Goal: Transaction & Acquisition: Purchase product/service

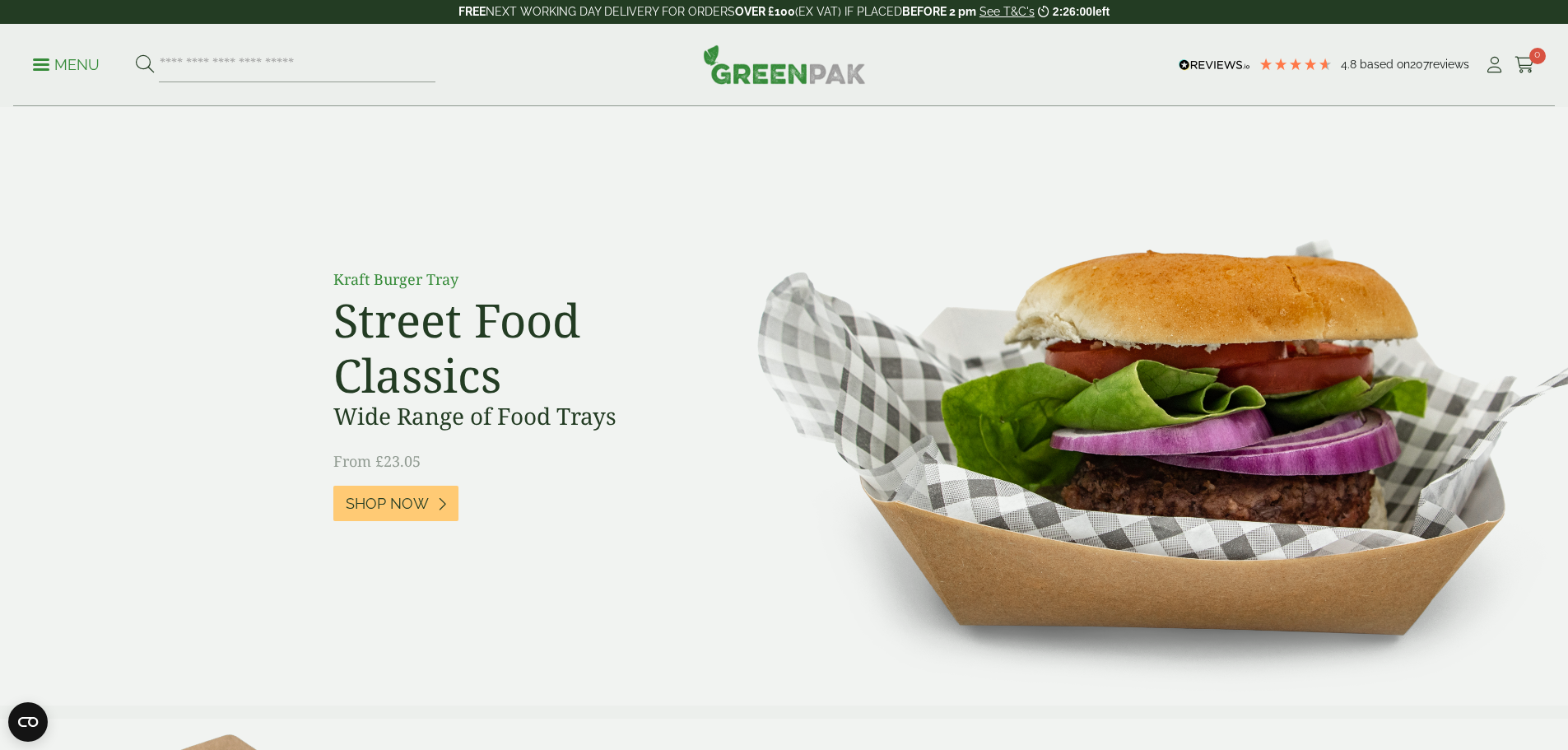
drag, startPoint x: 87, startPoint y: 66, endPoint x: 84, endPoint y: 75, distance: 9.5
click at [87, 66] on p "Menu" at bounding box center [66, 65] width 66 height 20
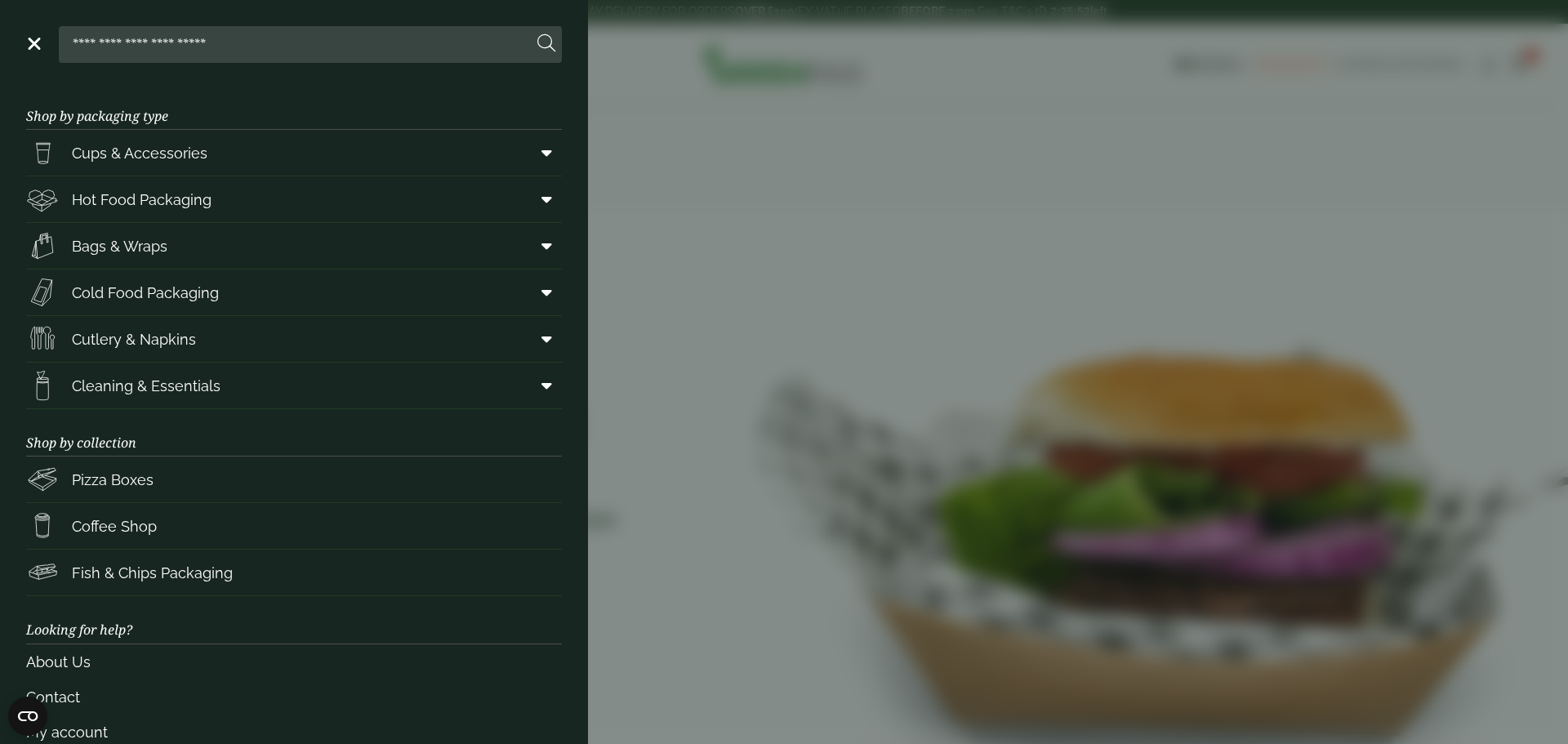
click at [121, 45] on input "search" at bounding box center [299, 44] width 467 height 34
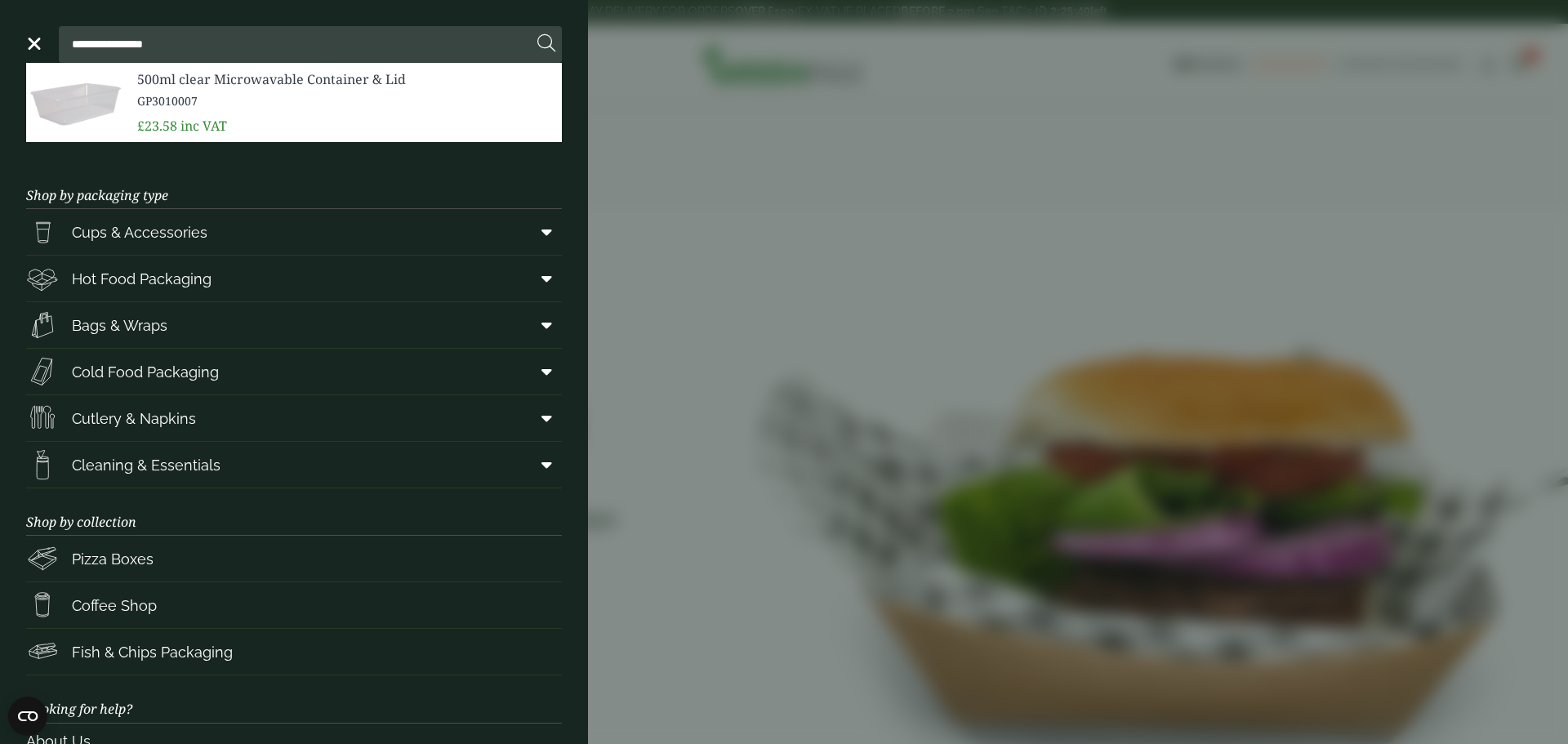
type input "**********"
click at [227, 86] on span "500ml clear Microwavable Container & Lid" at bounding box center [343, 79] width 412 height 20
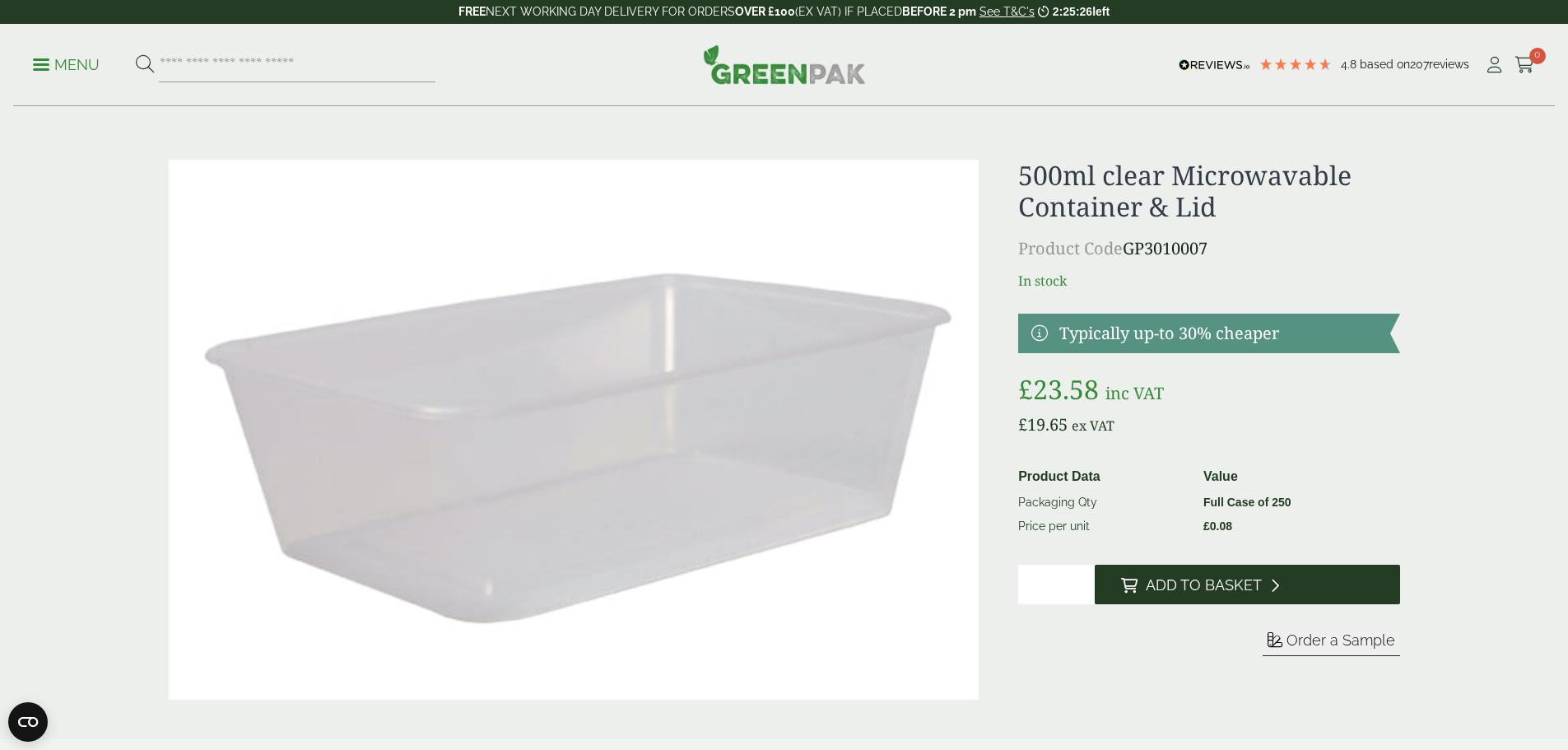
click at [1234, 588] on span "Add to Basket" at bounding box center [1204, 585] width 116 height 18
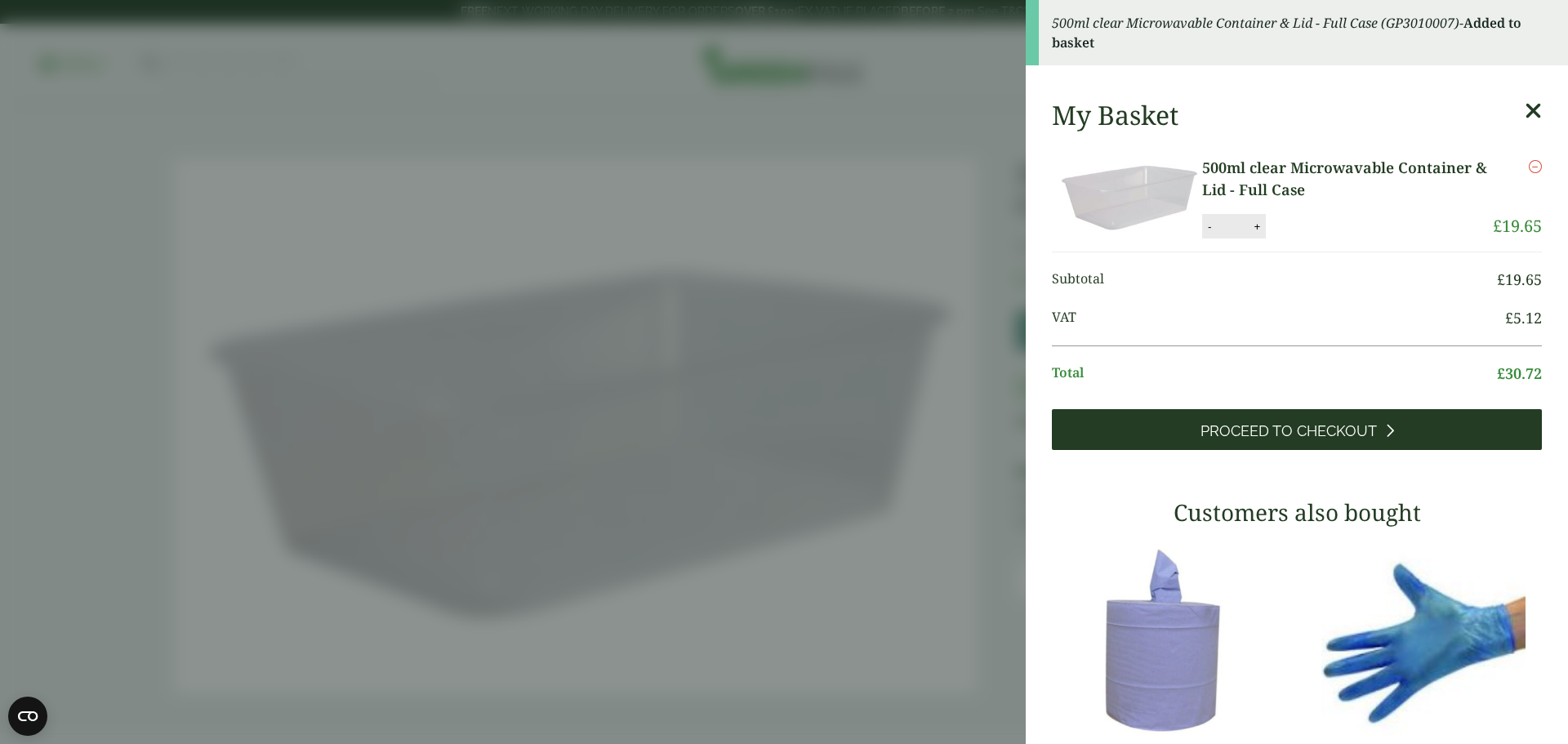
click at [1253, 433] on span "Proceed to Checkout" at bounding box center [1288, 430] width 176 height 18
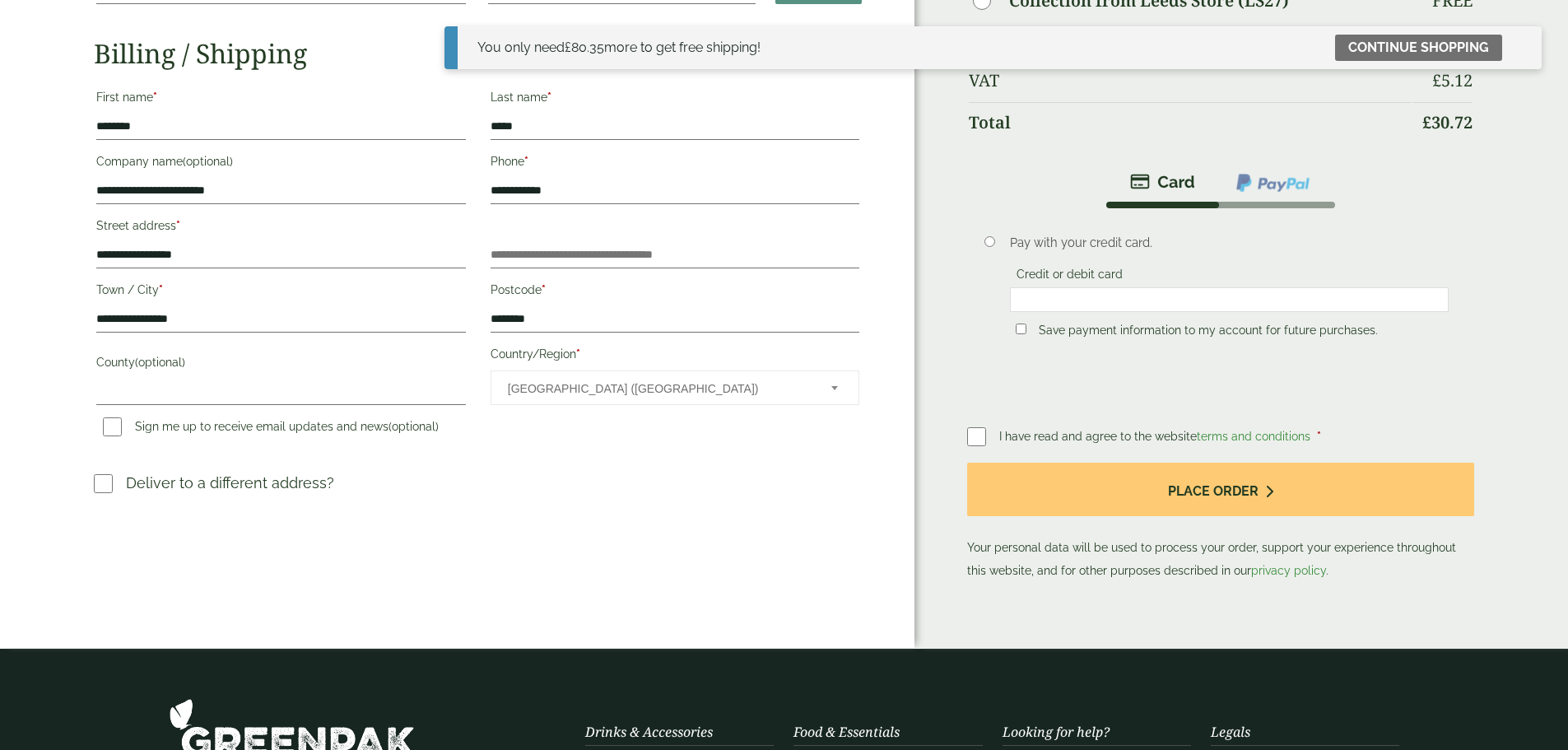
scroll to position [329, 0]
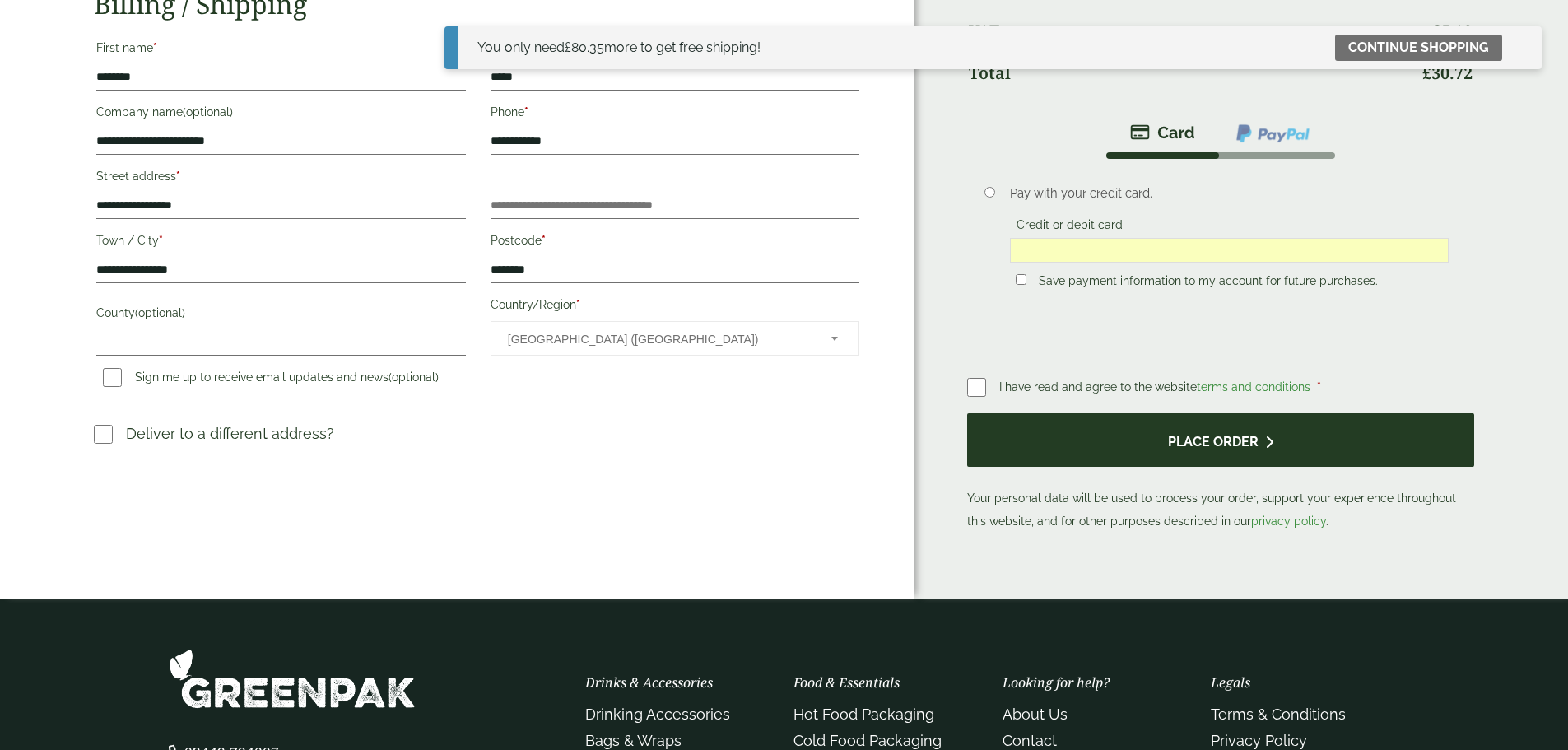
click at [1042, 431] on button "Place order" at bounding box center [1220, 440] width 506 height 53
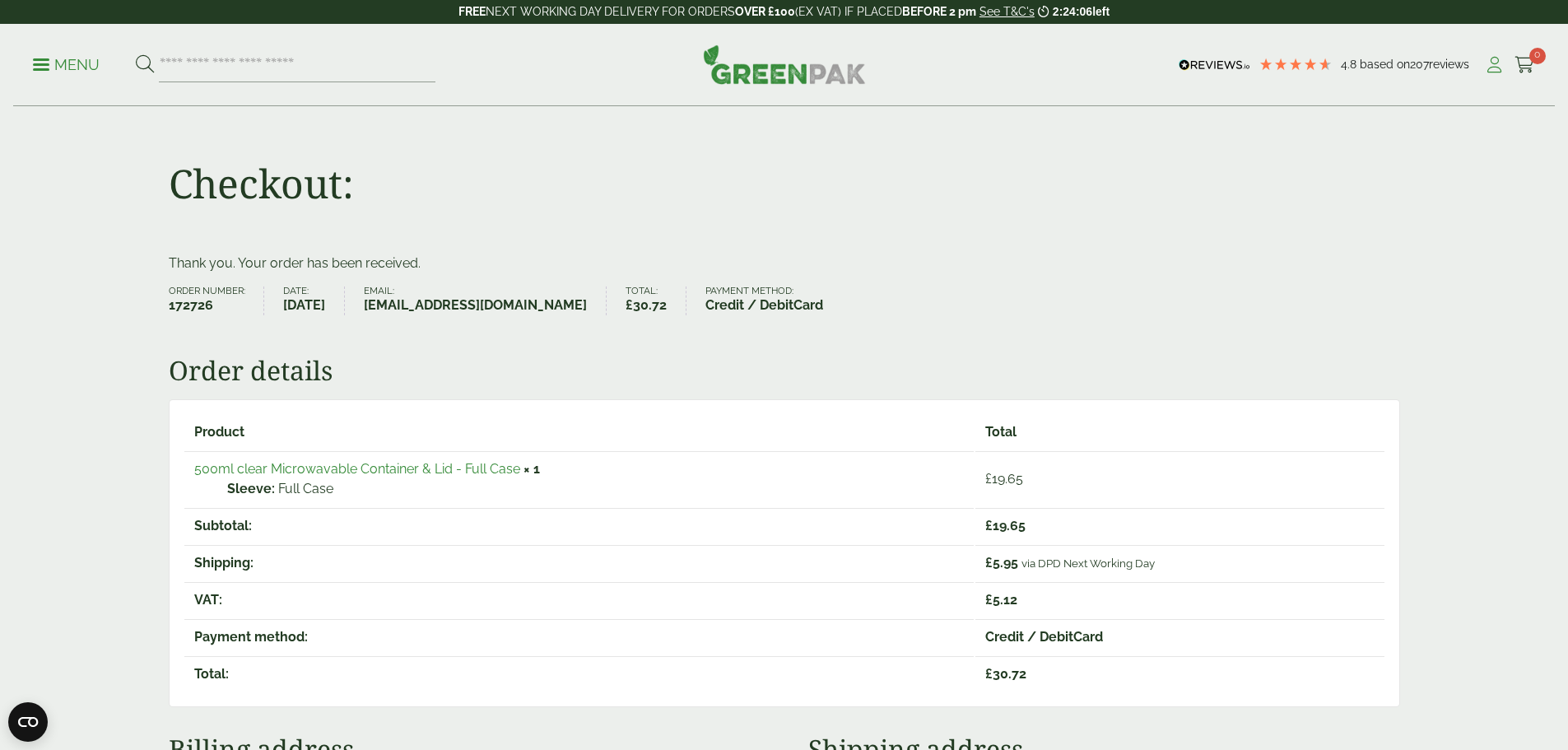
click at [1489, 65] on icon at bounding box center [1495, 65] width 21 height 16
click at [1487, 66] on icon at bounding box center [1495, 65] width 21 height 16
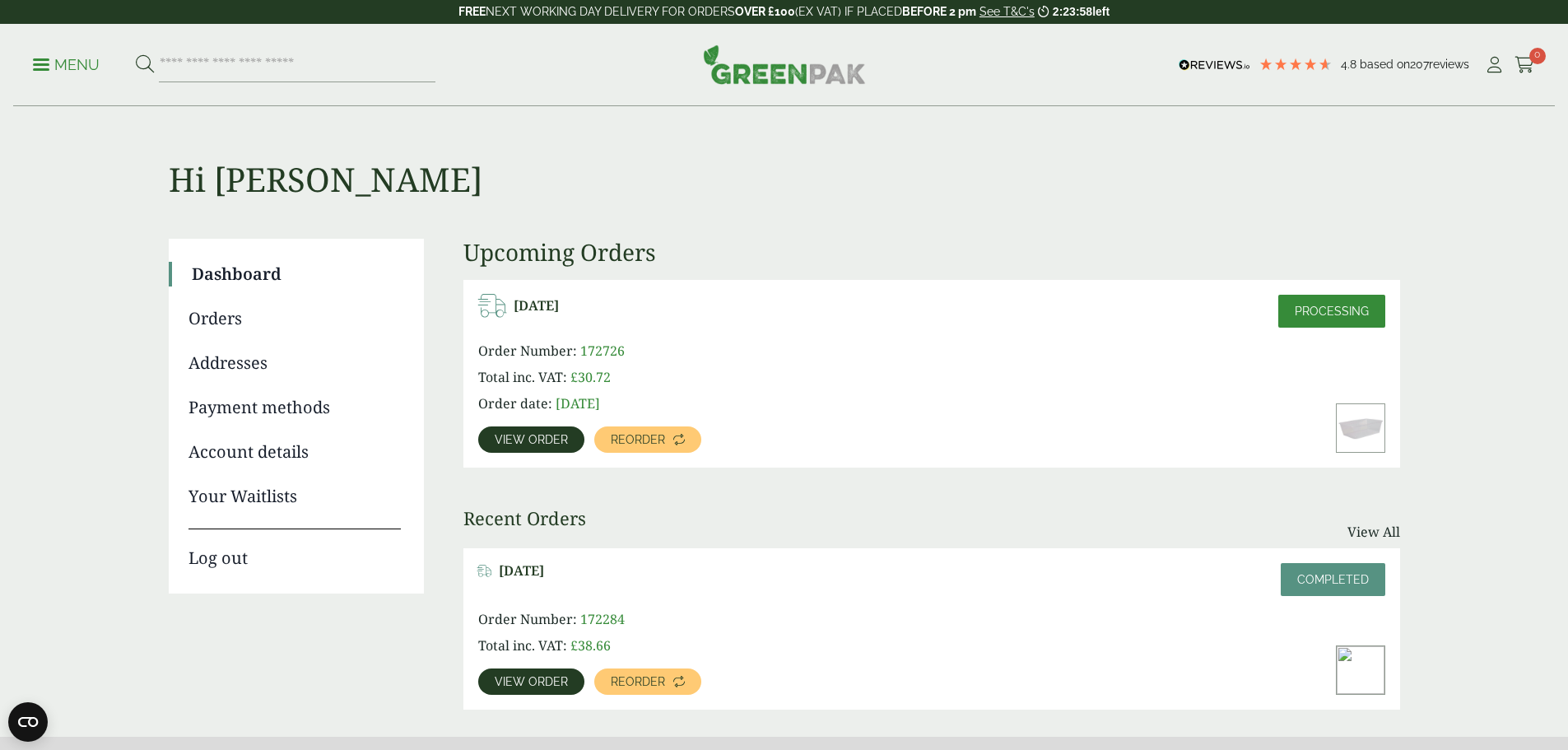
click at [569, 676] on span "View order" at bounding box center [531, 682] width 73 height 11
